Goal: Task Accomplishment & Management: Use online tool/utility

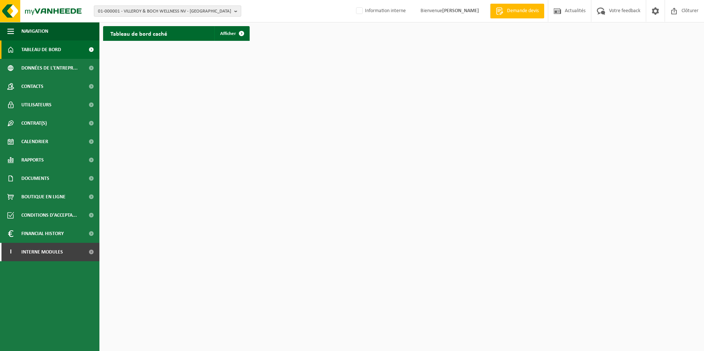
click at [136, 13] on span "01-000001 - VILLEROY & BOCH WELLNESS NV - ROESELARE" at bounding box center [164, 11] width 133 height 11
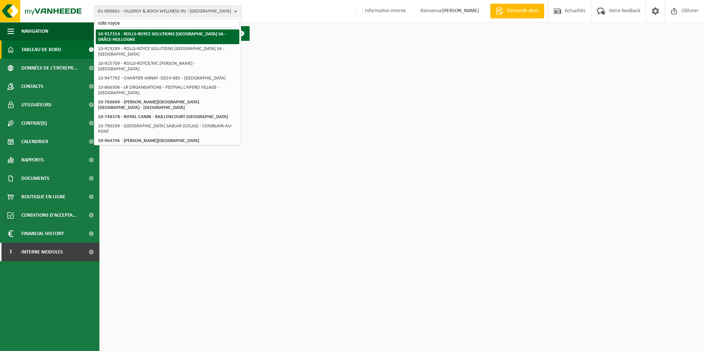
type input "rolls royce"
click at [138, 34] on strong "10-917314 - ROLLS-ROYCE SOLUTIONS [GEOGRAPHIC_DATA] [PERSON_NAME]-HOLLOGNE" at bounding box center [162, 37] width 128 height 10
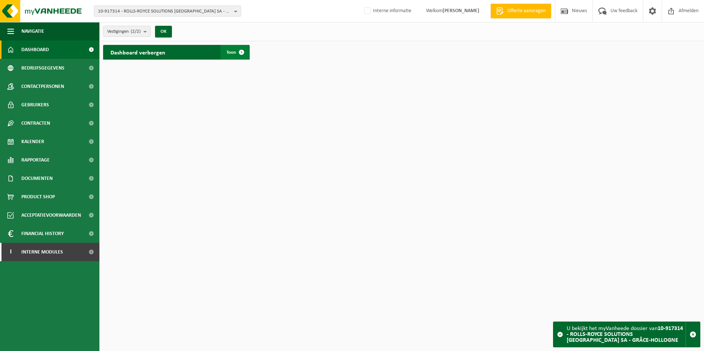
click at [237, 53] on span at bounding box center [241, 52] width 15 height 15
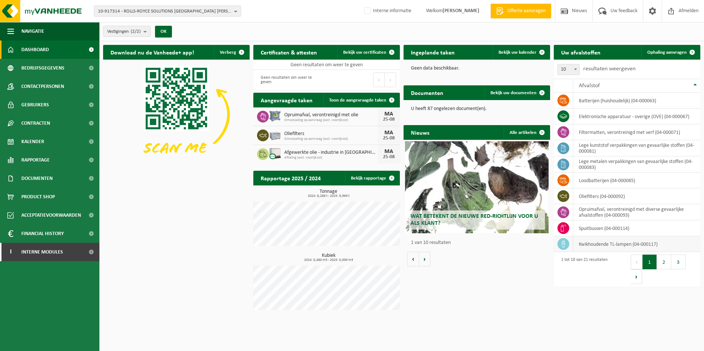
click at [622, 245] on td "kwikhoudende TL-lampen (04-000117)" at bounding box center [636, 244] width 127 height 16
click at [619, 246] on td "kwikhoudende TL-lampen (04-000117)" at bounding box center [636, 244] width 127 height 16
click at [679, 54] on span "Ophaling aanvragen" at bounding box center [666, 52] width 39 height 5
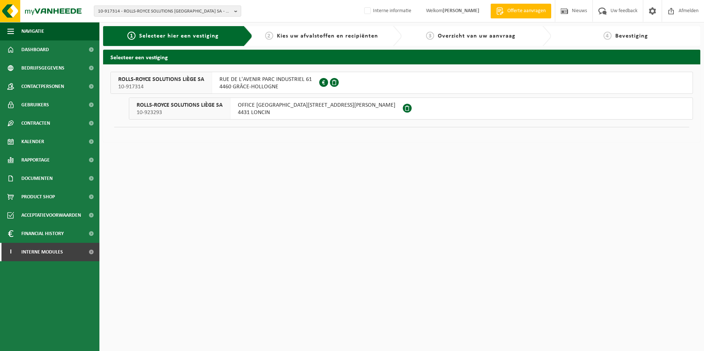
click at [187, 112] on span "10-923293" at bounding box center [180, 112] width 86 height 7
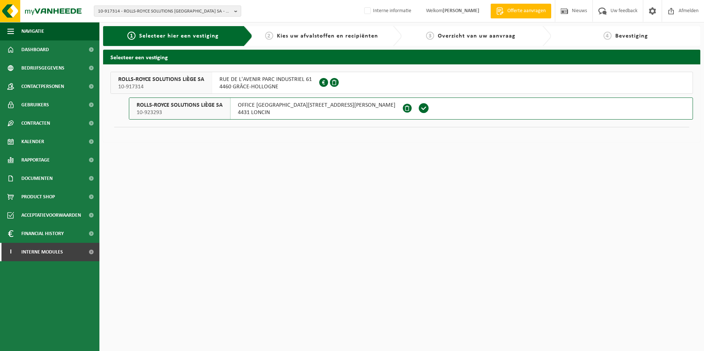
click at [176, 84] on span "10-917314" at bounding box center [161, 86] width 86 height 7
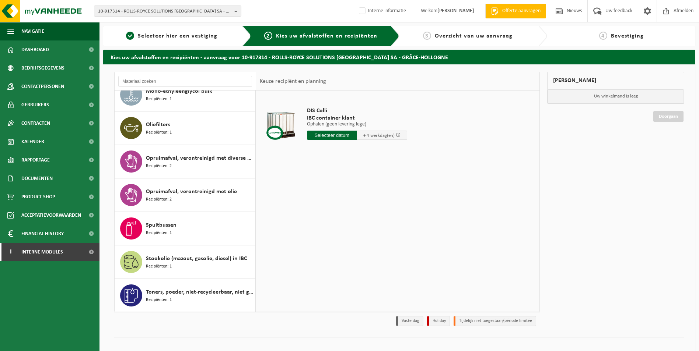
scroll to position [448, 0]
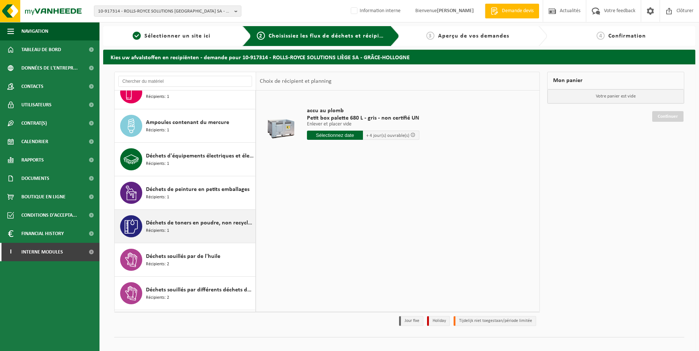
scroll to position [43, 0]
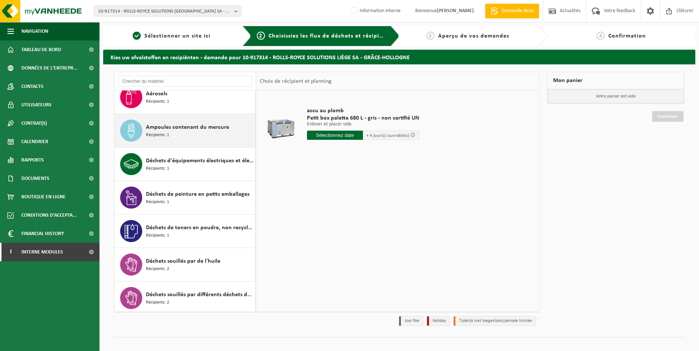
click at [200, 131] on span "Ampoules contenant du mercure" at bounding box center [187, 127] width 83 height 9
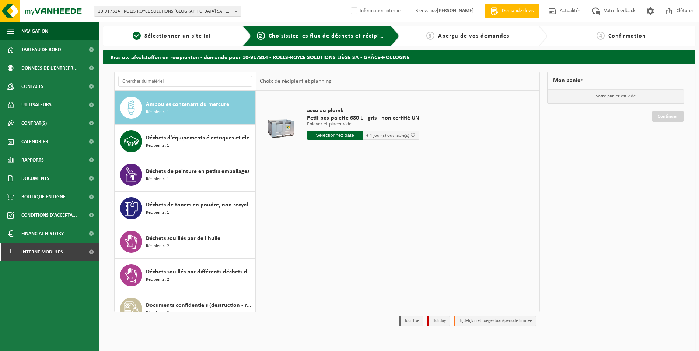
scroll to position [67, 0]
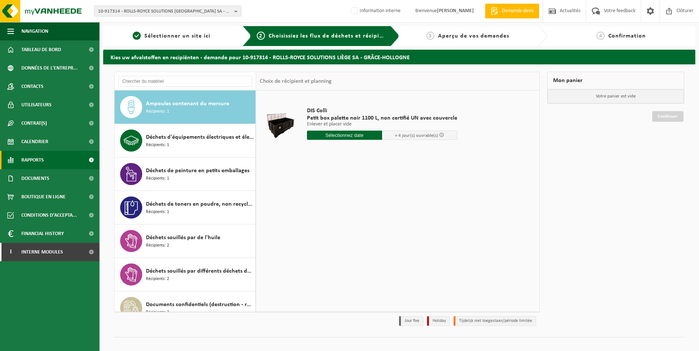
click at [34, 159] on span "Rapports" at bounding box center [32, 160] width 22 height 18
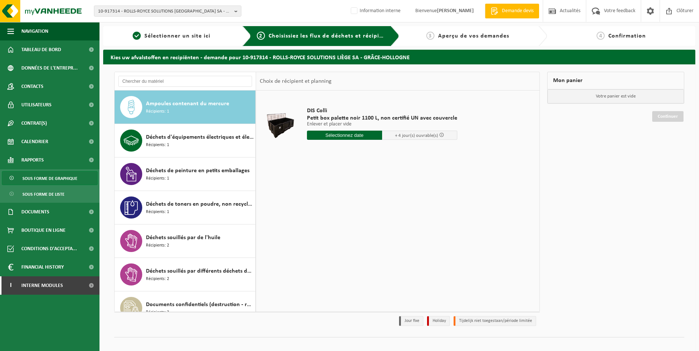
click at [37, 180] on span "Sous forme de graphique" at bounding box center [49, 179] width 55 height 14
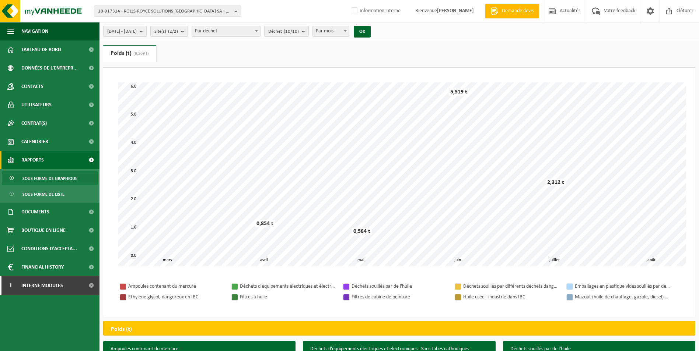
click at [146, 36] on b "submit" at bounding box center [143, 31] width 7 height 10
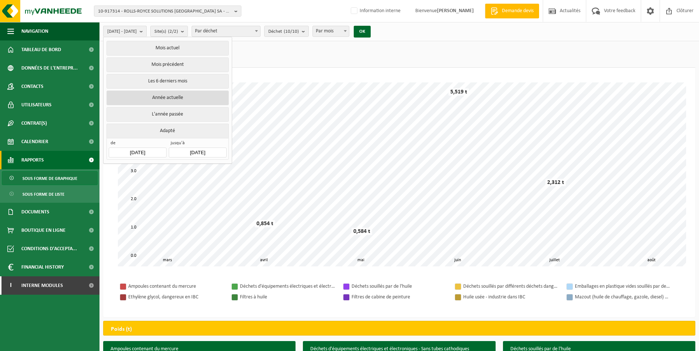
click at [163, 96] on button "Année actuelle" at bounding box center [167, 98] width 122 height 15
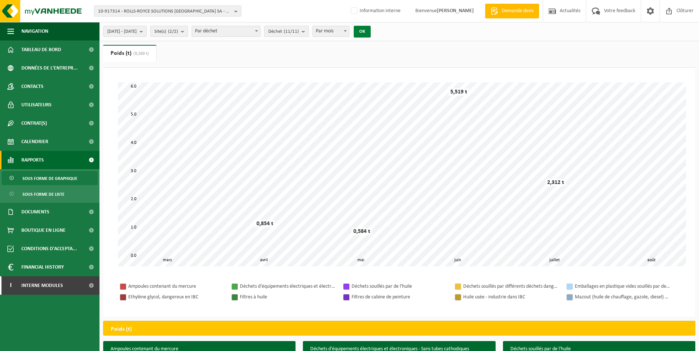
click at [370, 30] on button "OK" at bounding box center [361, 32] width 17 height 12
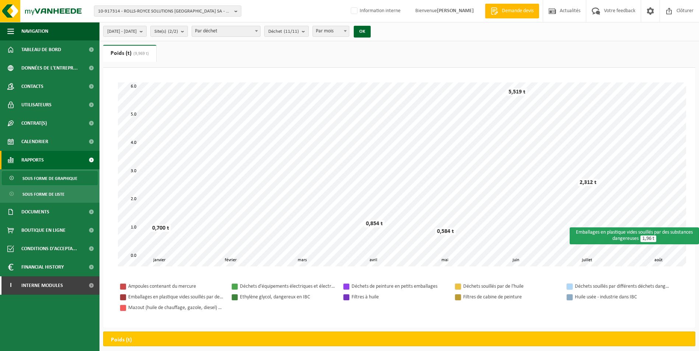
scroll to position [184, 0]
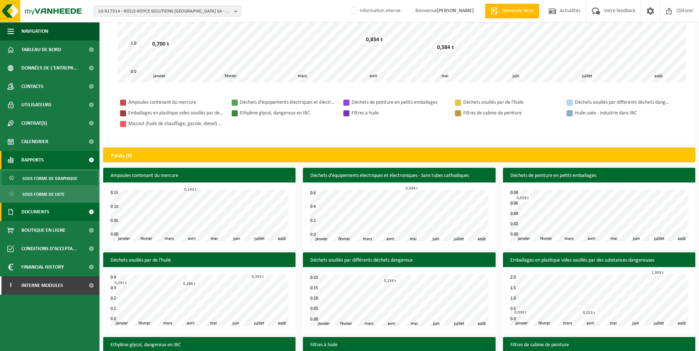
click at [64, 211] on link "Documents" at bounding box center [49, 212] width 99 height 18
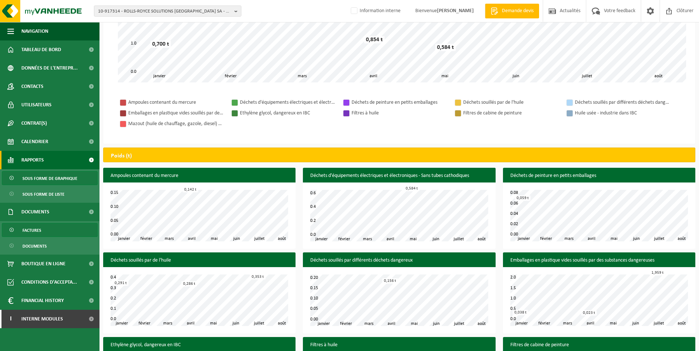
click at [63, 226] on link "Factures" at bounding box center [50, 230] width 96 height 14
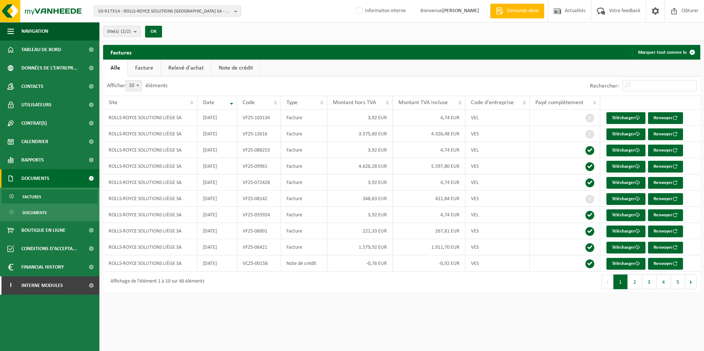
click at [605, 65] on ul "Alle Facture Relevé d'achat Note de crédit" at bounding box center [401, 68] width 597 height 17
